Goal: Information Seeking & Learning: Learn about a topic

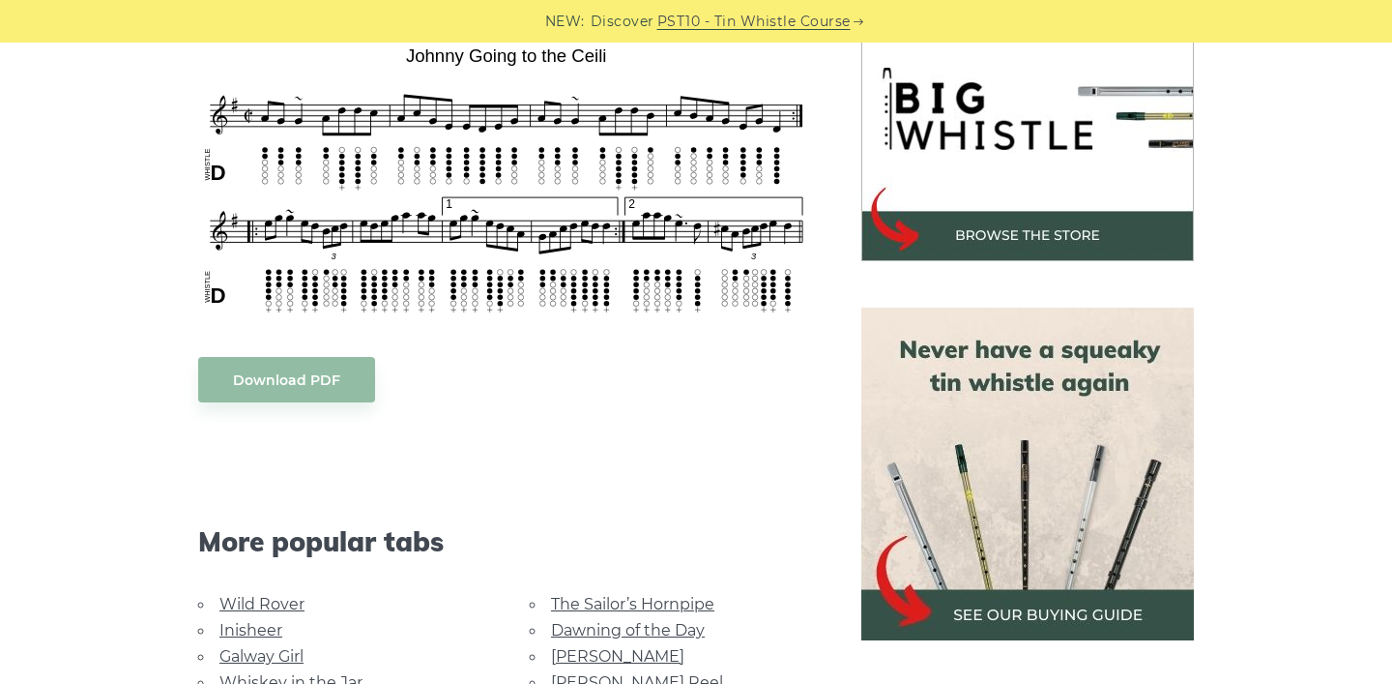
scroll to position [819, 0]
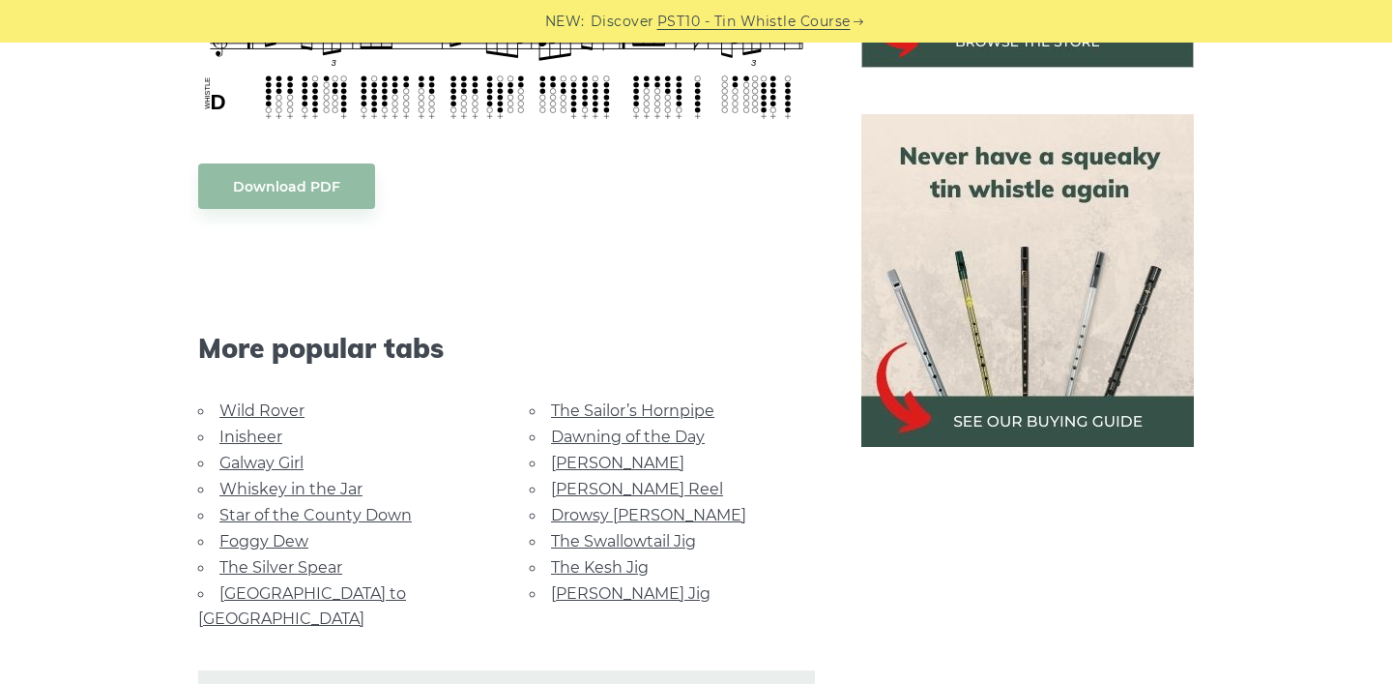
click at [266, 454] on link "Galway Girl" at bounding box center [262, 463] width 84 height 18
click at [356, 506] on link "Star of the County Down" at bounding box center [316, 515] width 192 height 18
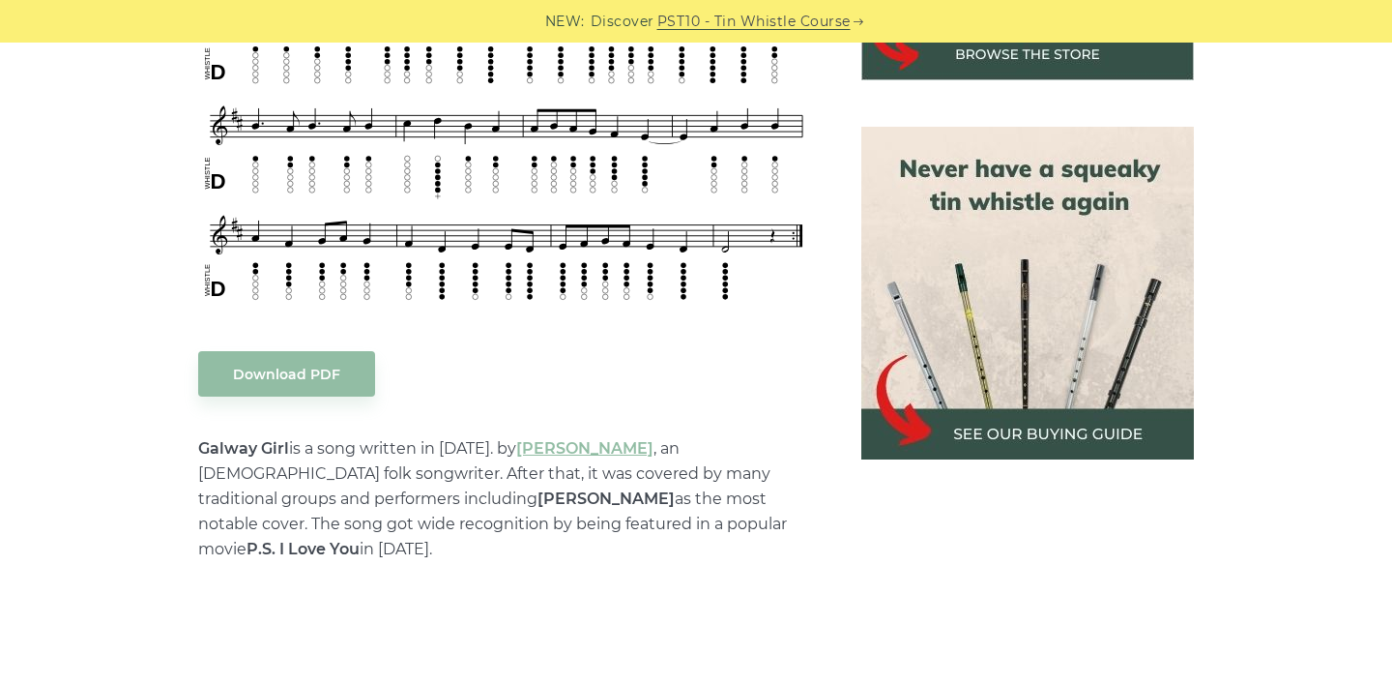
scroll to position [809, 0]
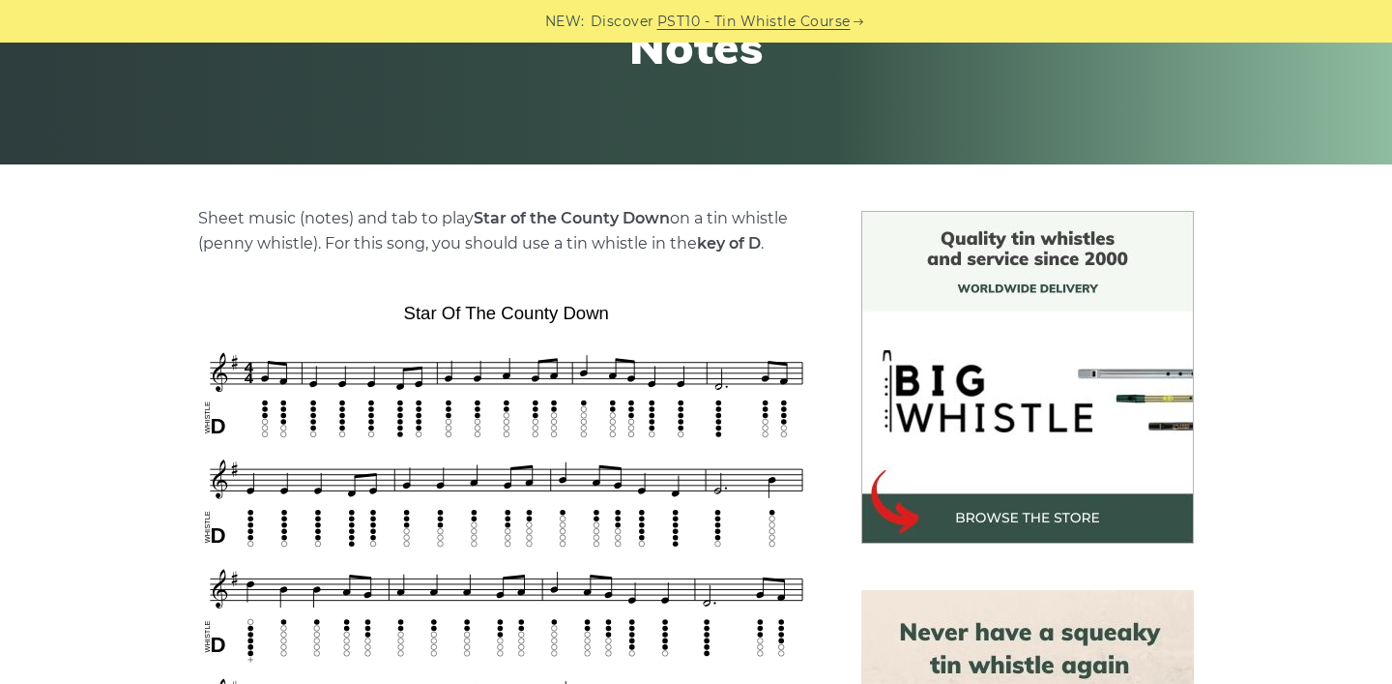
scroll to position [438, 0]
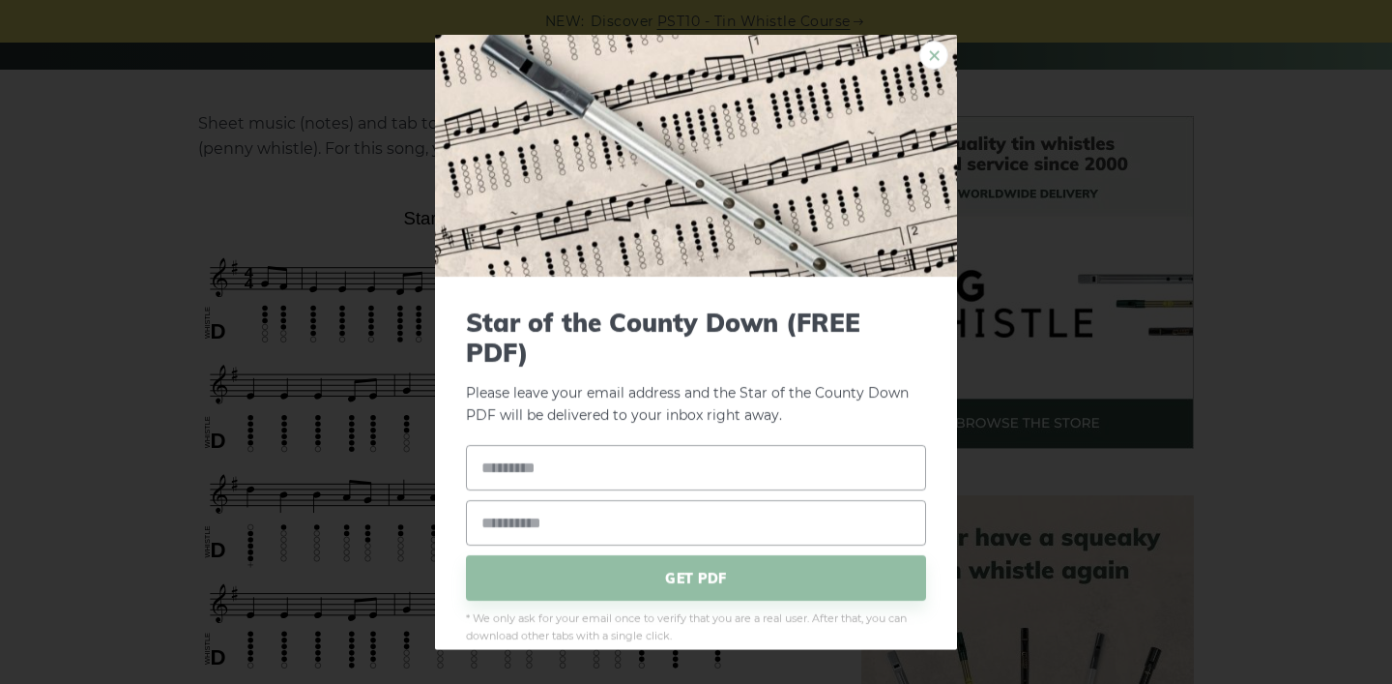
click at [934, 58] on link "×" at bounding box center [934, 54] width 29 height 29
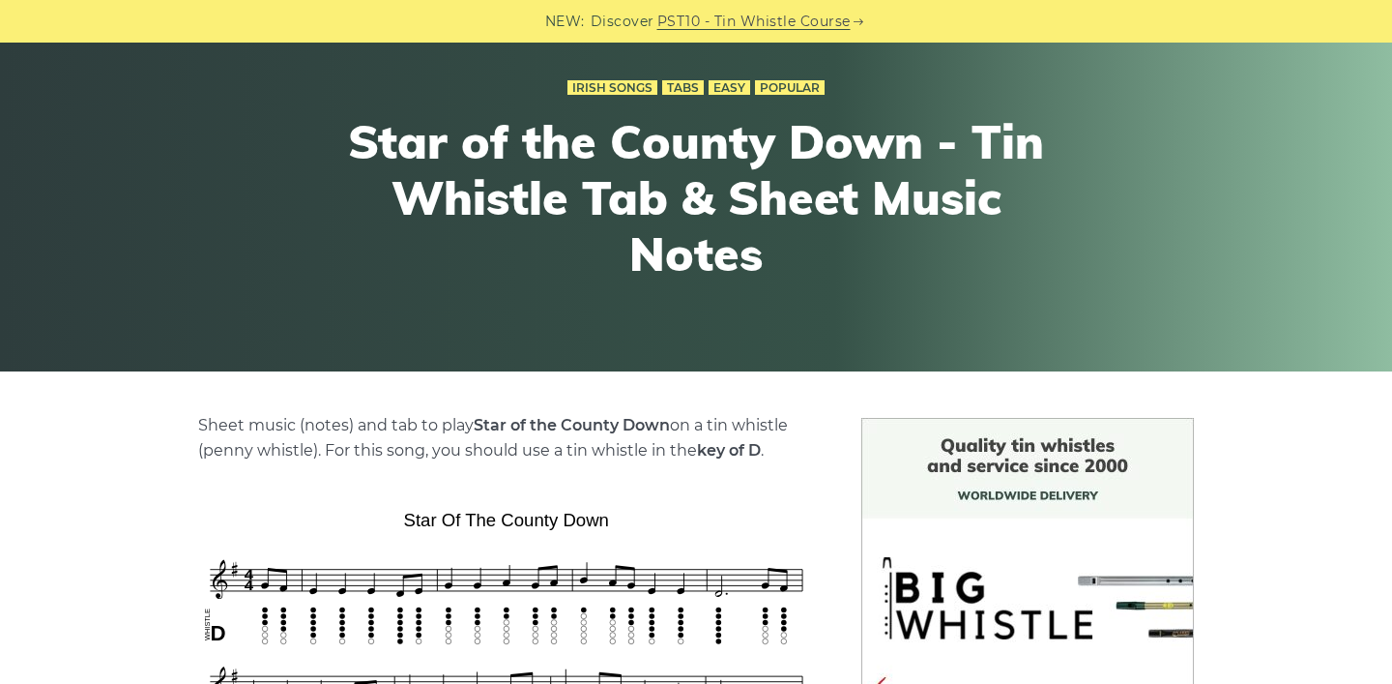
scroll to position [0, 0]
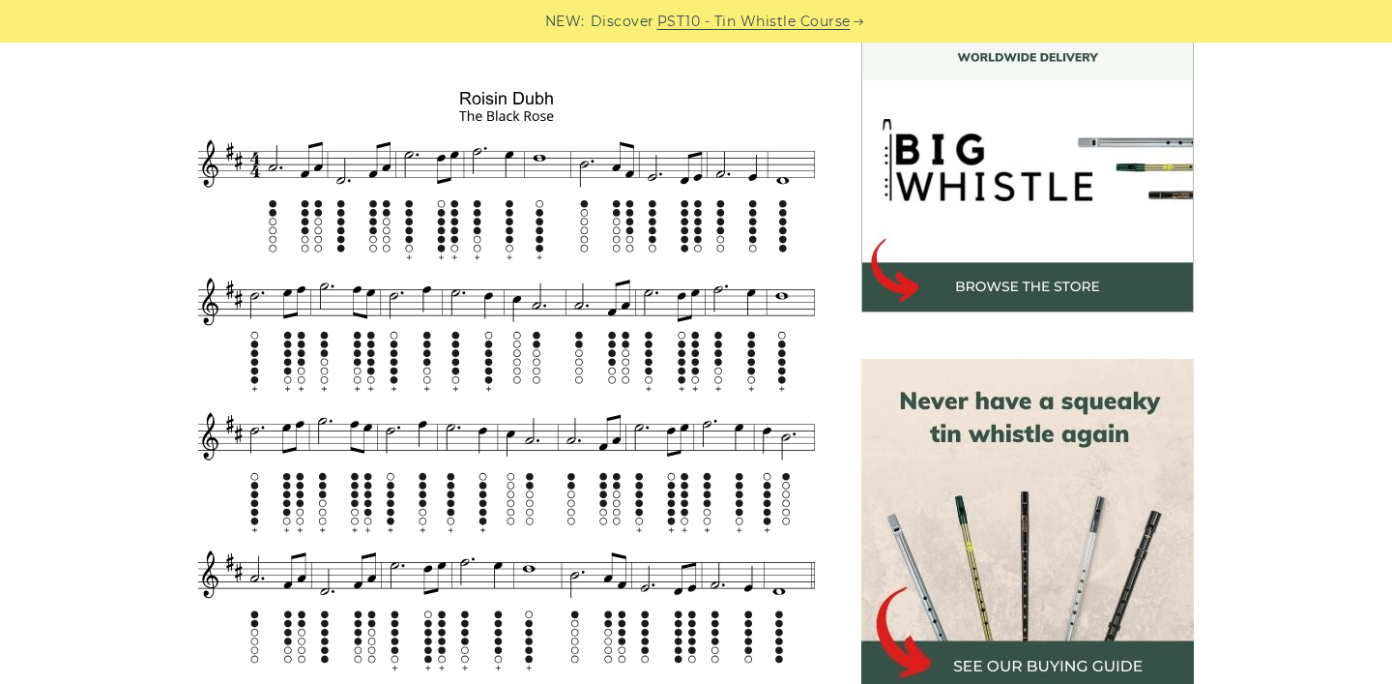
scroll to position [629, 0]
